Goal: Task Accomplishment & Management: Use online tool/utility

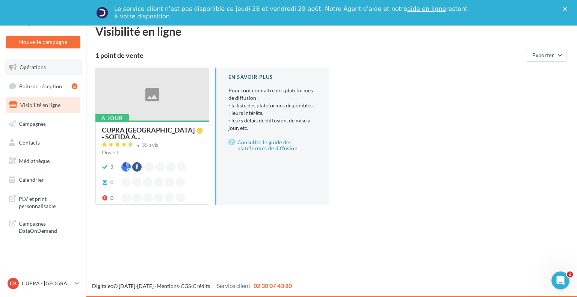
click at [46, 71] on link "Opérations" at bounding box center [43, 67] width 77 height 16
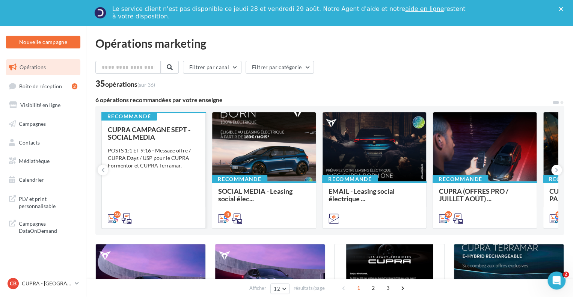
click at [158, 171] on div "CUPRA CAMPAGNE SEPT - SOCIAL MEDIA POSTS 1:1 ET 9:16 - Message offre / CUPRA Da…" at bounding box center [154, 174] width 92 height 96
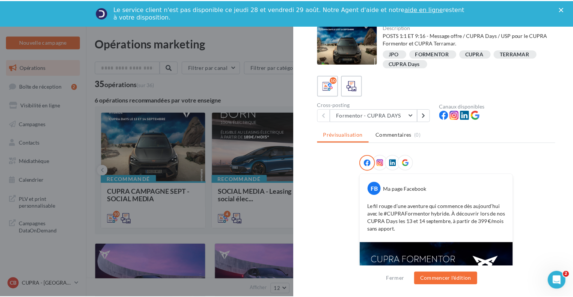
scroll to position [132, 0]
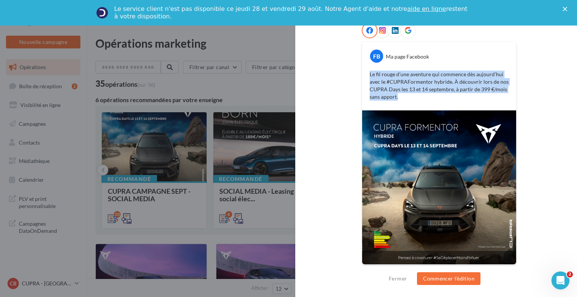
drag, startPoint x: 366, startPoint y: 73, endPoint x: 425, endPoint y: 97, distance: 63.1
click at [425, 97] on div "Le fil rouge d’une aventure qui commence dès aujourd’hui avec le #CUPRAFormento…" at bounding box center [439, 86] width 150 height 34
copy p "Le fil rouge d’une aventure qui commence dès aujourd’hui avec le #CUPRAFormento…"
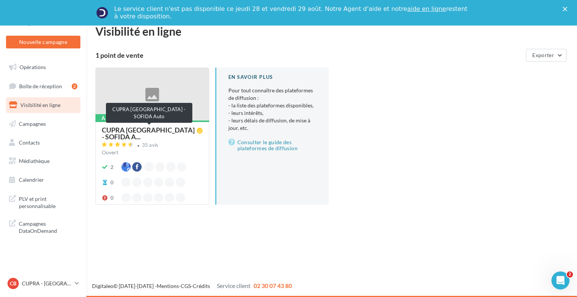
click at [150, 134] on span "CUPRA Boulogne-sur-Mer - SOFIDA A..." at bounding box center [149, 134] width 95 height 14
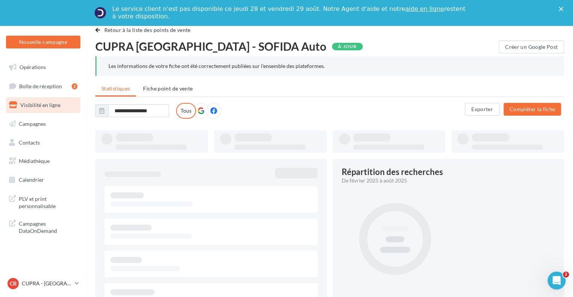
type input "**********"
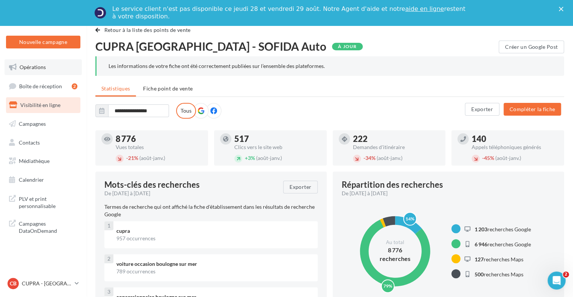
click at [60, 71] on link "Opérations" at bounding box center [43, 67] width 77 height 16
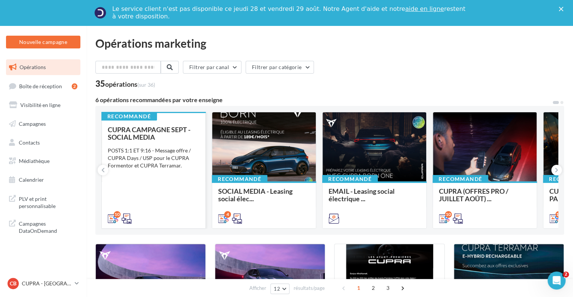
click at [171, 201] on div "CUPRA CAMPAGNE SEPT - SOCIAL MEDIA POSTS 1:1 ET 9:16 - Message offre / CUPRA Da…" at bounding box center [154, 174] width 92 height 96
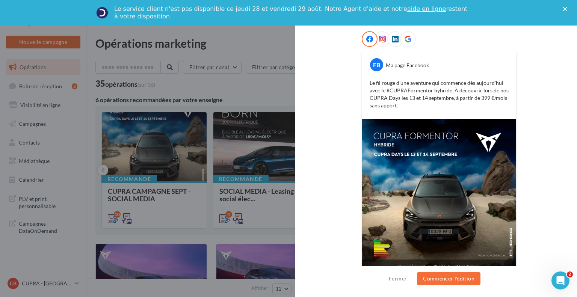
scroll to position [132, 0]
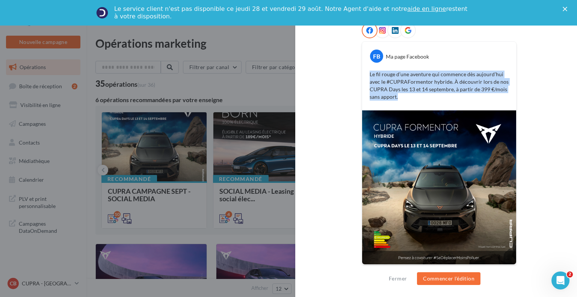
drag, startPoint x: 369, startPoint y: 72, endPoint x: 416, endPoint y: 98, distance: 54.1
click at [416, 98] on p "Le fil rouge d’une aventure qui commence dès aujourd’hui avec le #CUPRAFormento…" at bounding box center [438, 86] width 139 height 30
copy p "Le fil rouge d’une aventure qui commence dès aujourd’hui avec le #CUPRAFormento…"
